Goal: Information Seeking & Learning: Learn about a topic

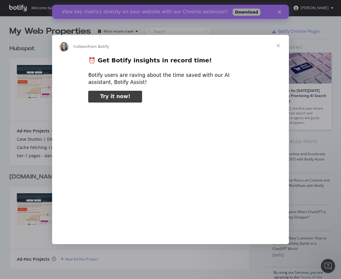
type input "105275"
click at [24, 160] on div "Intercom messenger" at bounding box center [170, 139] width 341 height 279
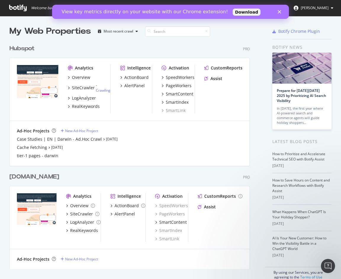
click at [24, 160] on div "Ad-Hoc Projects New Ad-Hoc Project Case Studies | EN | Darwin - Ad.Hoc Crawl [D…" at bounding box center [130, 143] width 240 height 45
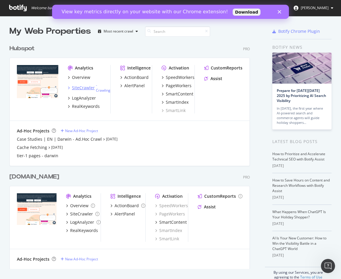
click at [85, 88] on div "SiteCrawler" at bounding box center [83, 88] width 23 height 6
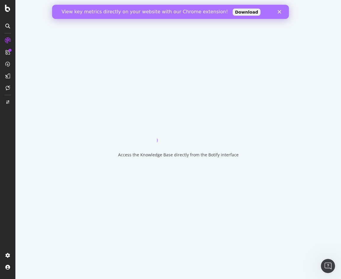
click at [280, 10] on icon "Close" at bounding box center [280, 12] width 4 height 4
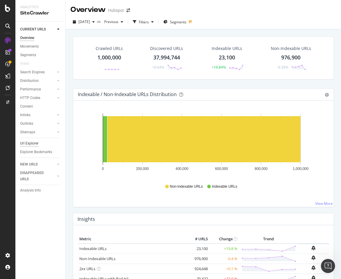
click at [34, 143] on div "Url Explorer" at bounding box center [29, 144] width 18 height 6
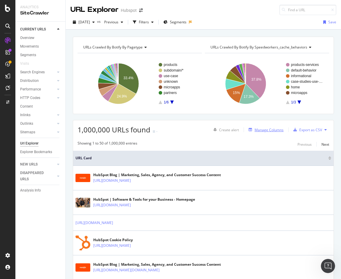
click at [272, 129] on div "Manage Columns" at bounding box center [269, 130] width 29 height 5
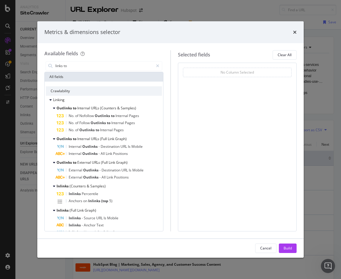
type input "links to"
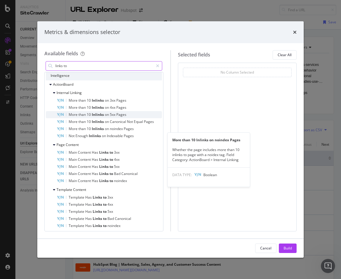
scroll to position [266, 0]
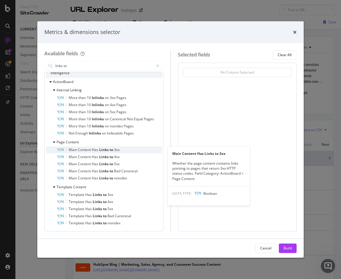
click at [115, 150] on span "3xx" at bounding box center [117, 149] width 6 height 5
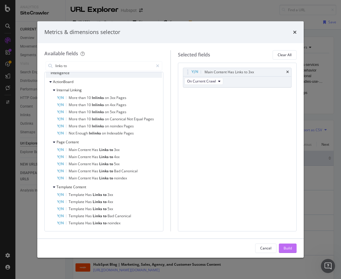
click at [284, 245] on div "Build" at bounding box center [288, 248] width 8 height 9
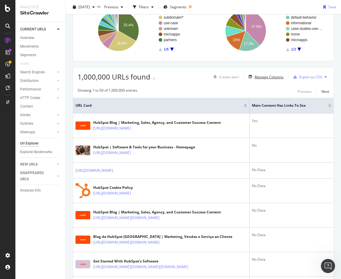
scroll to position [52, 0]
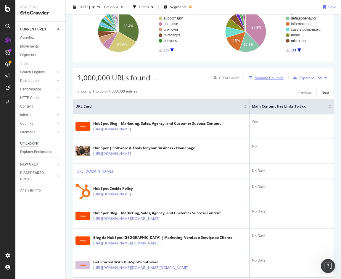
click at [271, 79] on div "Manage Columns" at bounding box center [269, 77] width 29 height 5
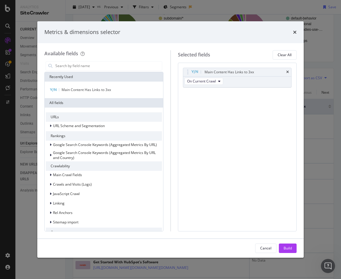
type input "c"
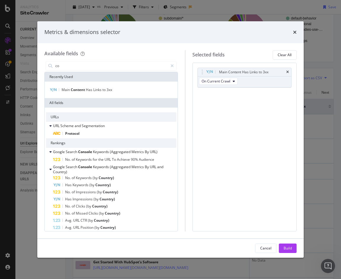
type input "c"
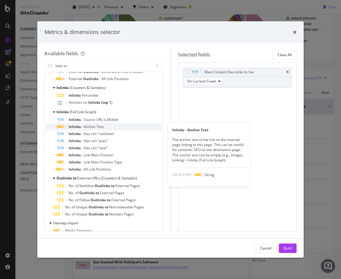
scroll to position [127, 0]
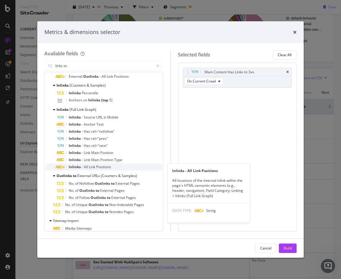
type input "links to"
click at [100, 168] on span "Positions" at bounding box center [103, 167] width 15 height 5
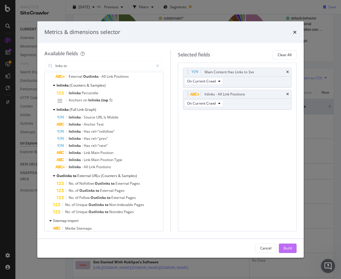
click at [282, 245] on button "Build" at bounding box center [288, 248] width 18 height 9
